Goal: Find specific page/section: Find specific page/section

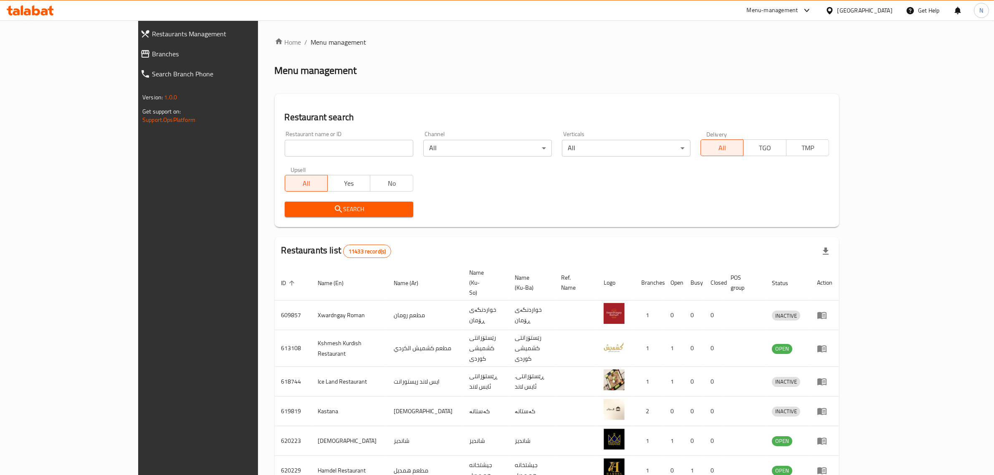
drag, startPoint x: 0, startPoint y: 0, endPoint x: 305, endPoint y: 153, distance: 341.0
click at [305, 153] on input "search" at bounding box center [349, 148] width 129 height 17
click button "Search" at bounding box center [349, 209] width 129 height 15
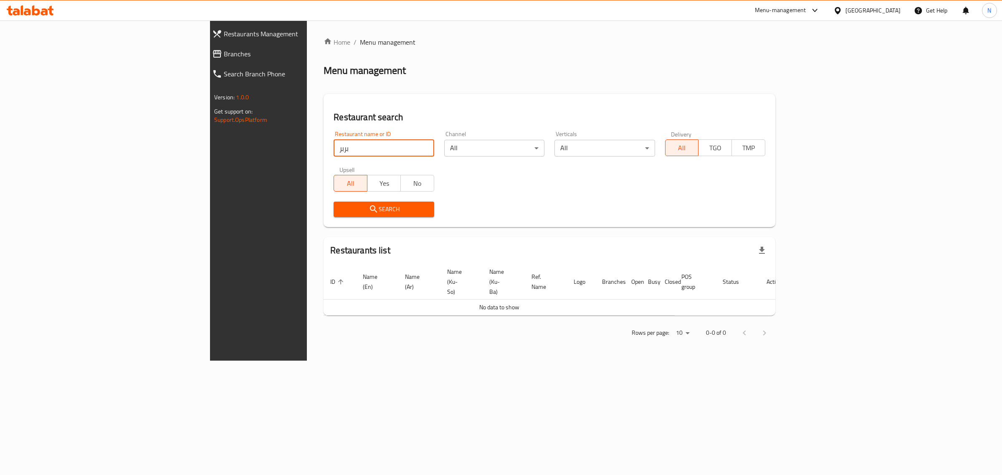
type input "بربر"
click button "Search" at bounding box center [384, 209] width 100 height 15
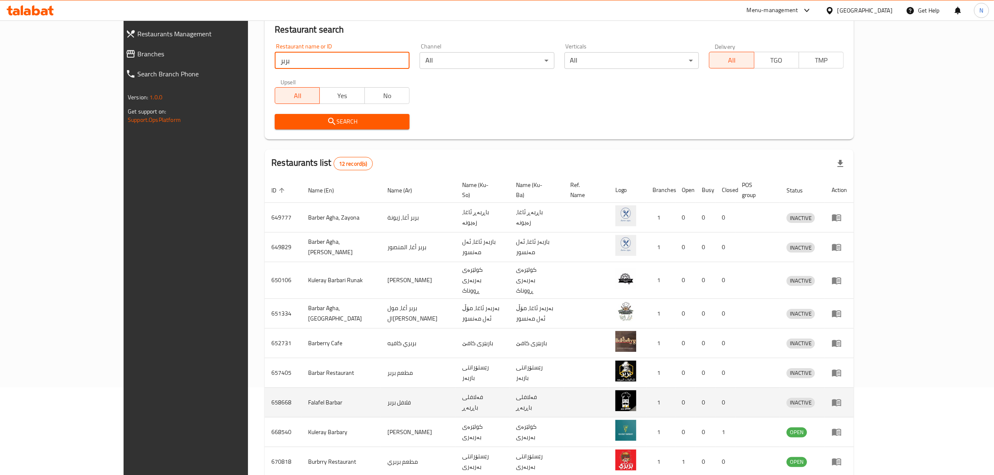
scroll to position [147, 0]
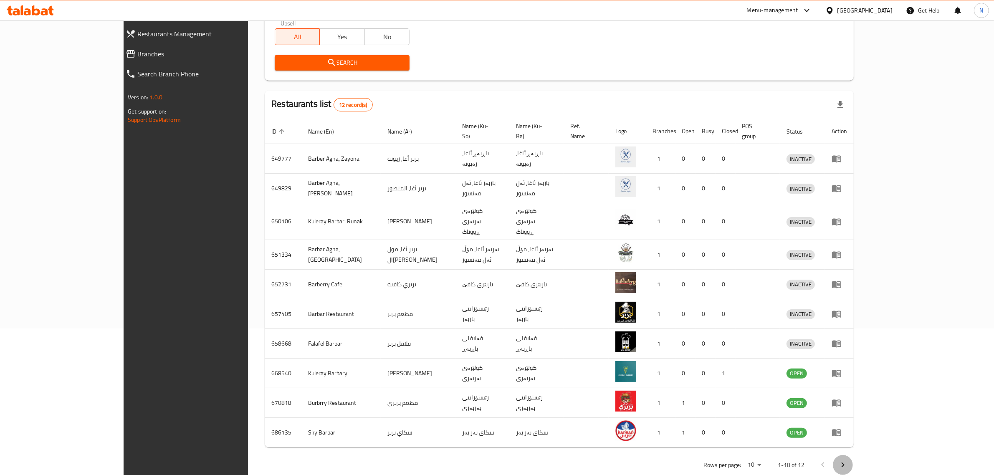
click at [853, 455] on button "Next page" at bounding box center [843, 465] width 20 height 20
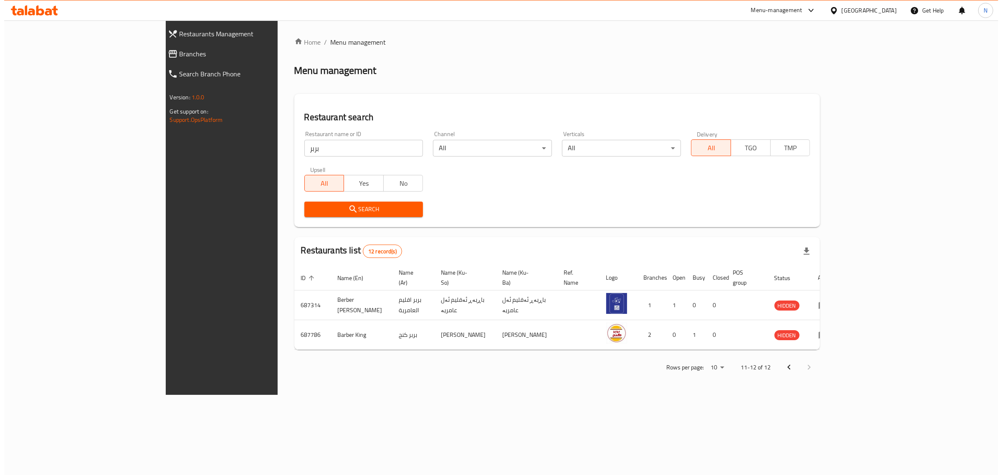
scroll to position [0, 0]
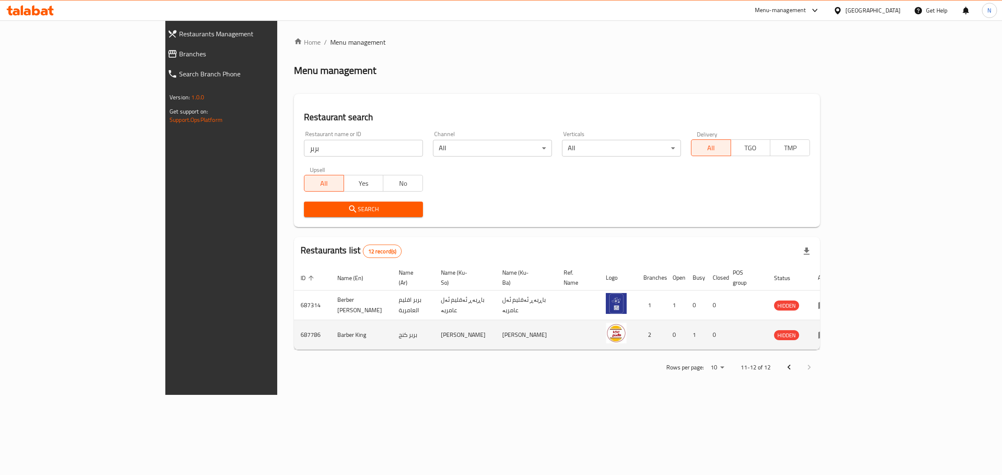
click at [331, 326] on td "Barber King" at bounding box center [361, 335] width 61 height 30
copy td "Barber King"
